Goal: Navigation & Orientation: Find specific page/section

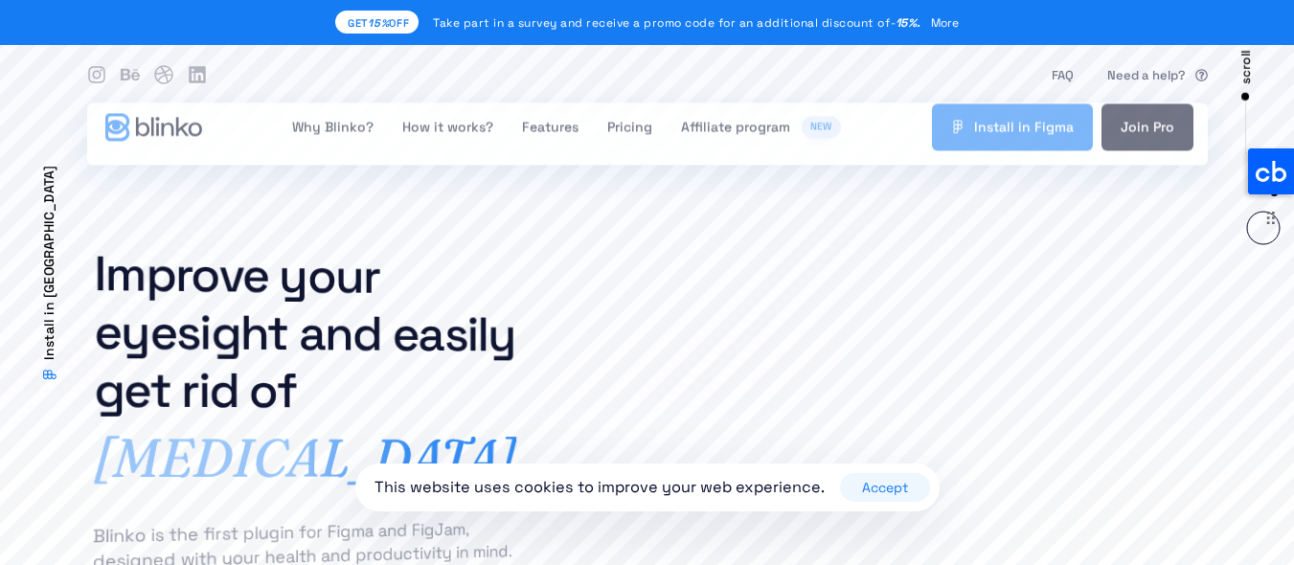
click at [1262, 156] on icon at bounding box center [1271, 171] width 46 height 46
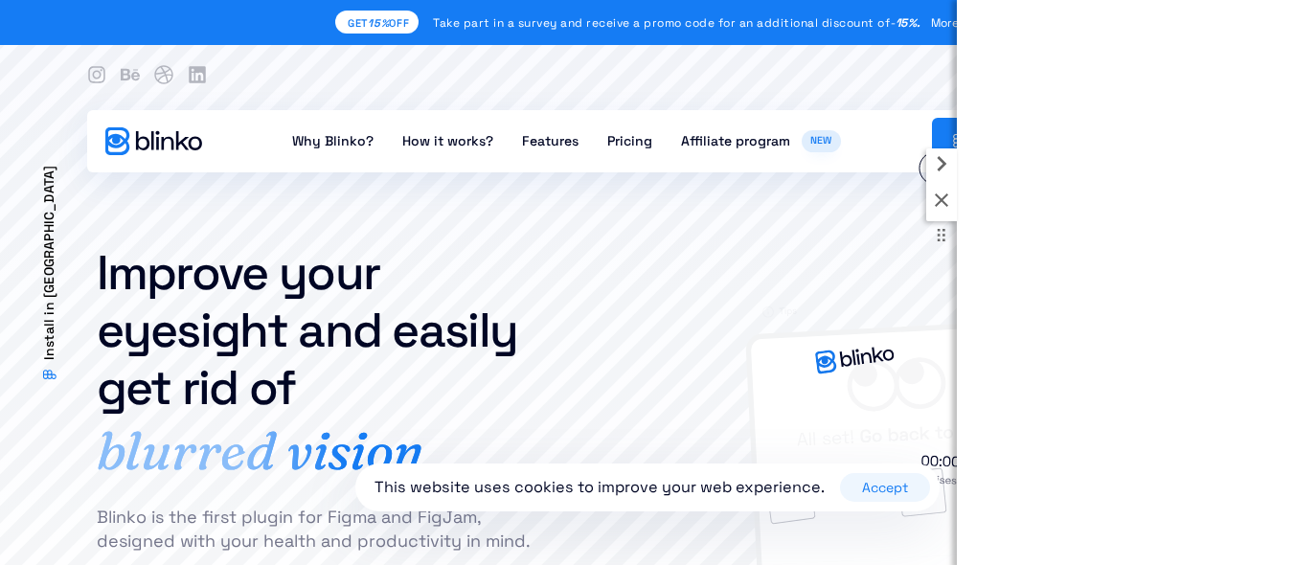
click at [936, 167] on icon at bounding box center [941, 163] width 31 height 31
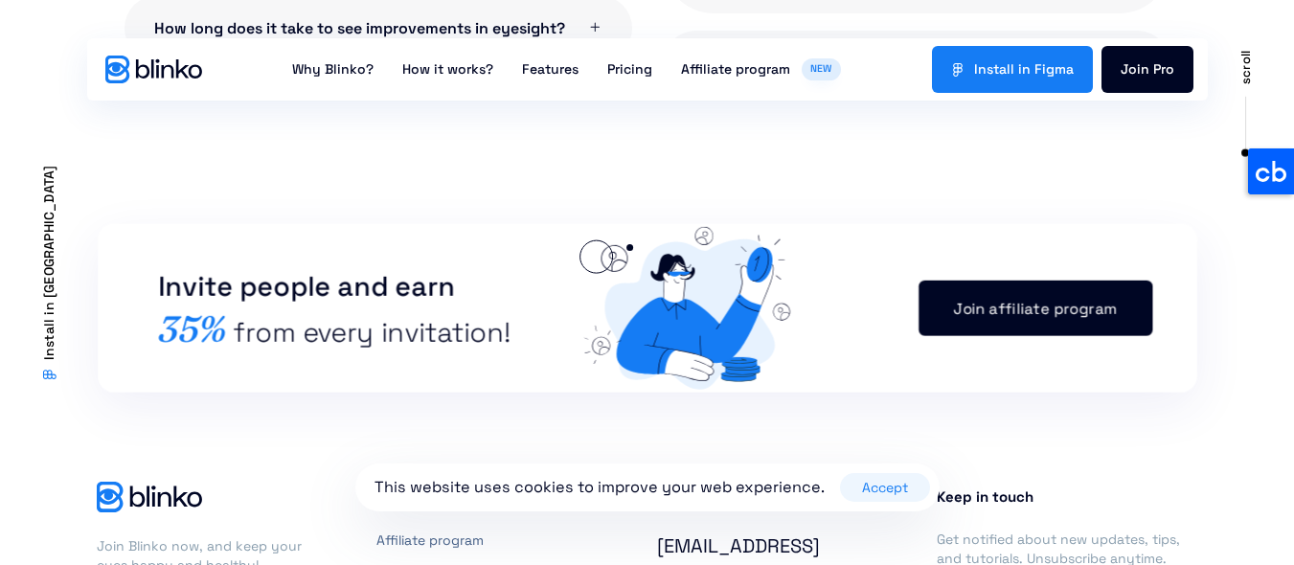
scroll to position [4583, 0]
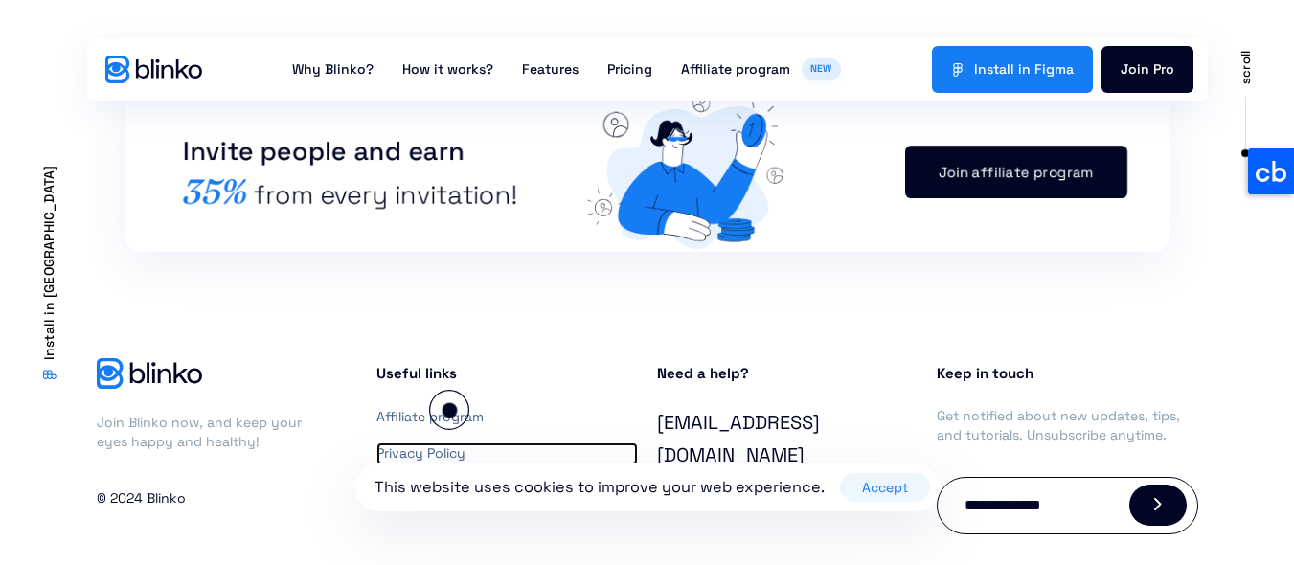
click at [449, 442] on link "Privacy Policy" at bounding box center [506, 453] width 261 height 23
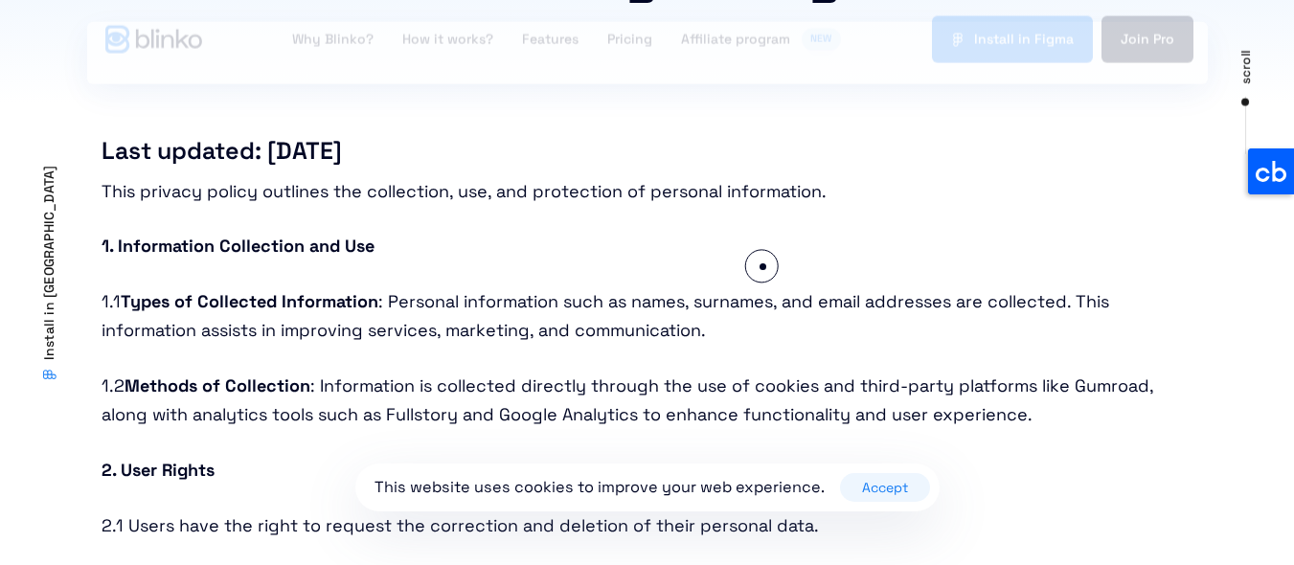
scroll to position [345, 0]
